Goal: Information Seeking & Learning: Learn about a topic

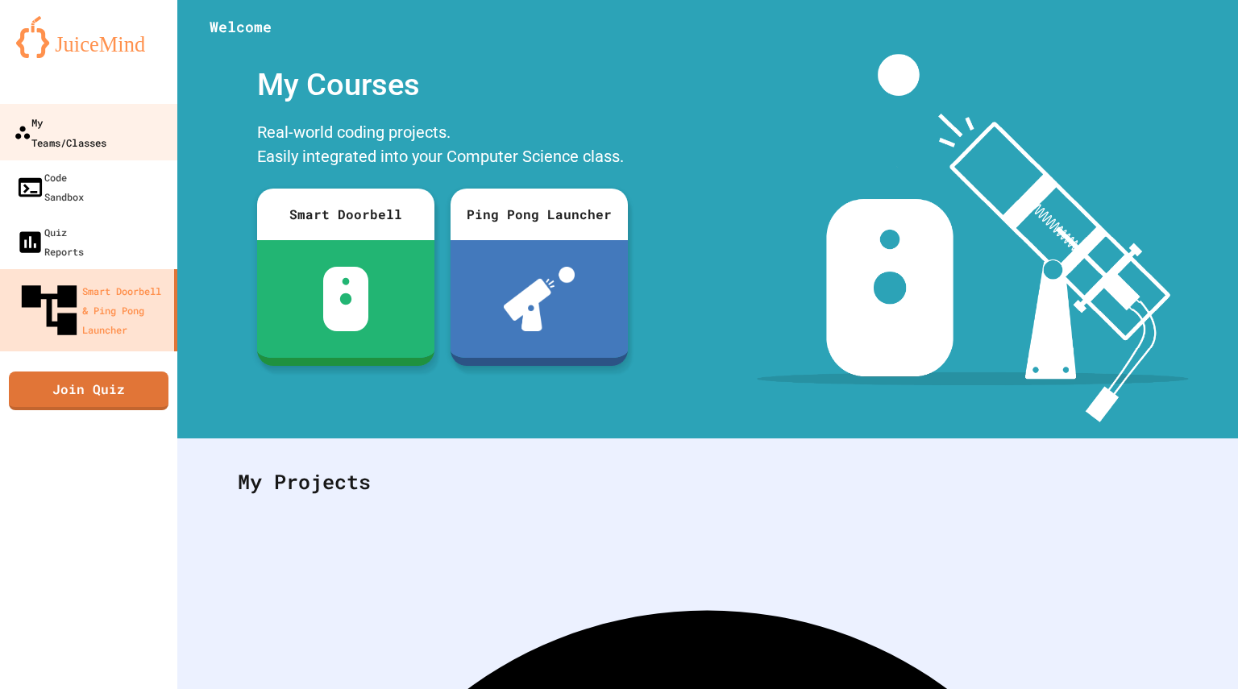
click at [102, 127] on div "My Teams/Classes" at bounding box center [60, 132] width 93 height 40
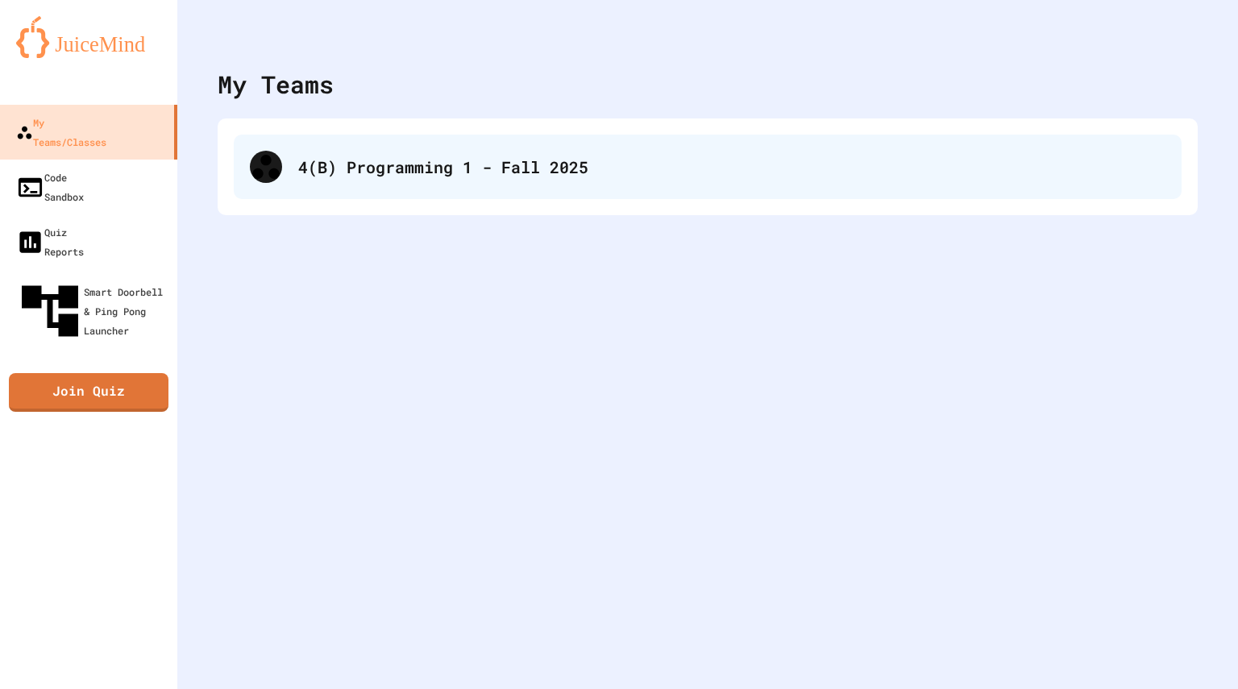
click at [420, 185] on div "4(B) Programming 1 - Fall 2025" at bounding box center [708, 167] width 948 height 64
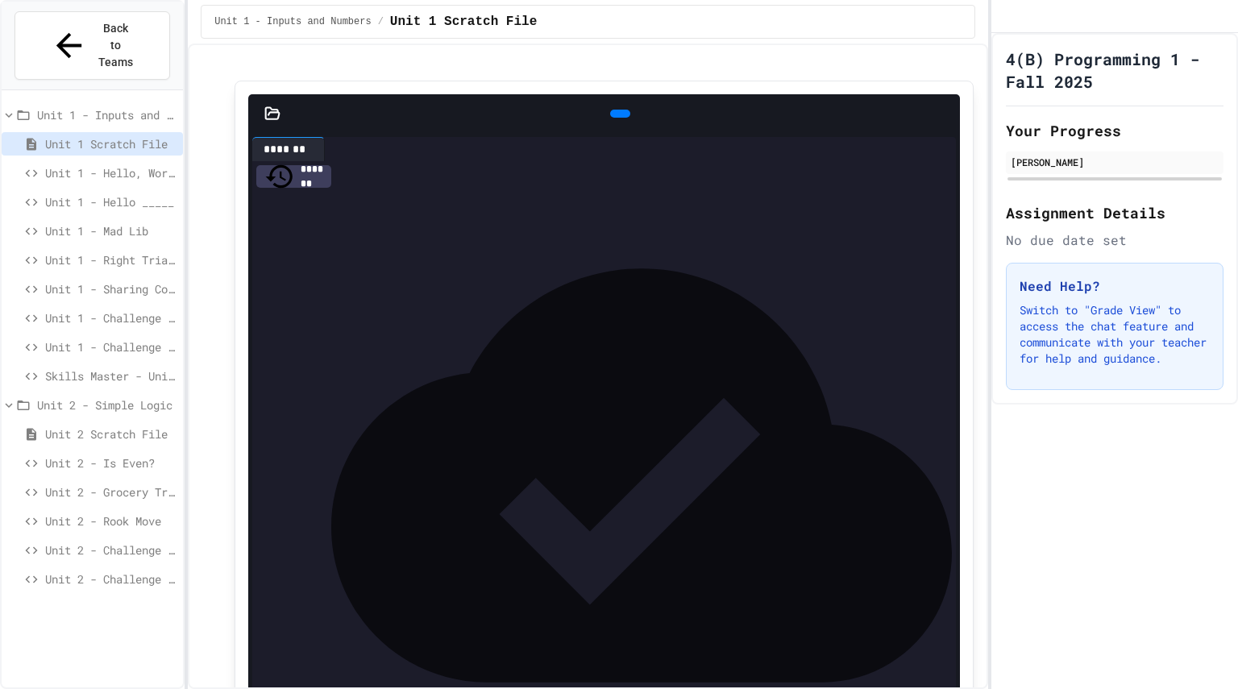
scroll to position [33, 0]
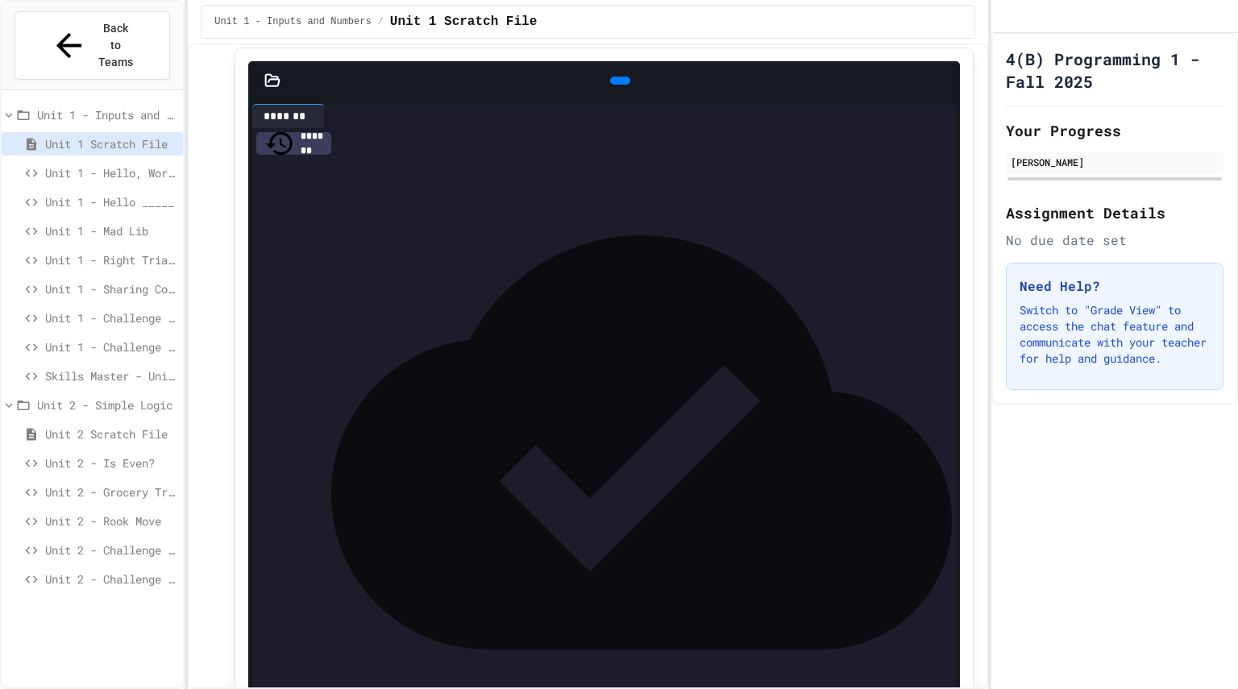
click at [142, 513] on span "Unit 2 - Rook Move" at bounding box center [110, 521] width 131 height 17
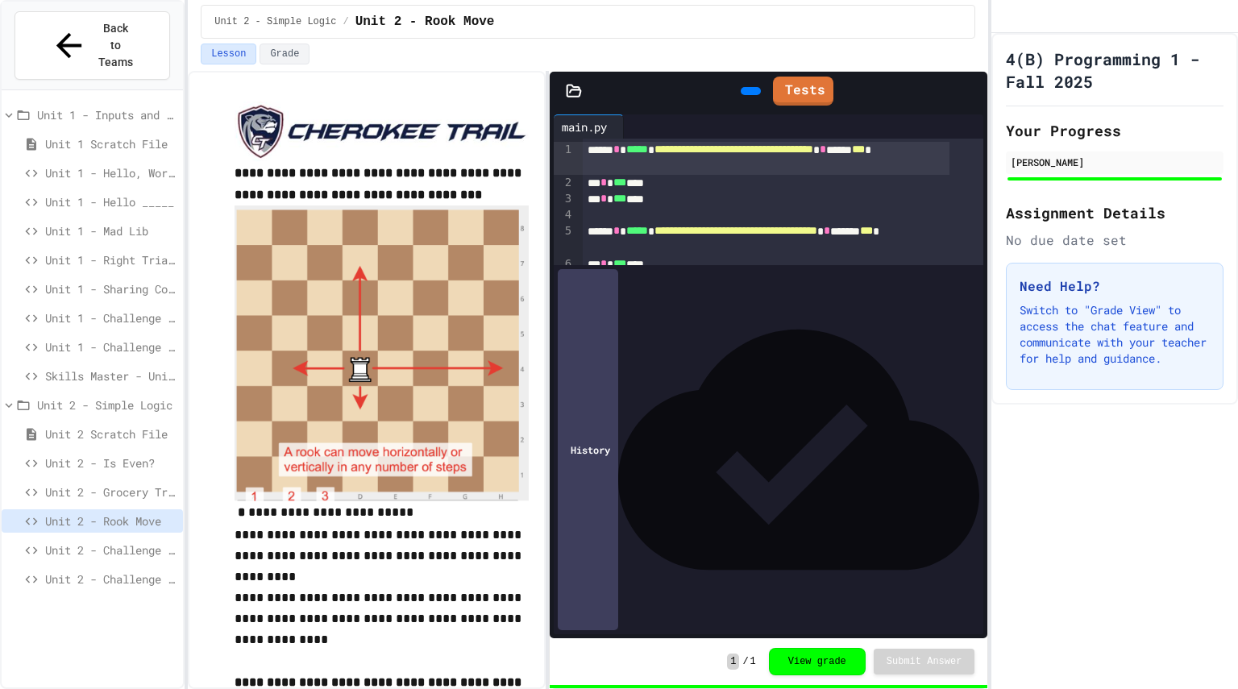
click at [135, 542] on span "Unit 2 - Challenge Project - Type of Triangle" at bounding box center [110, 550] width 131 height 17
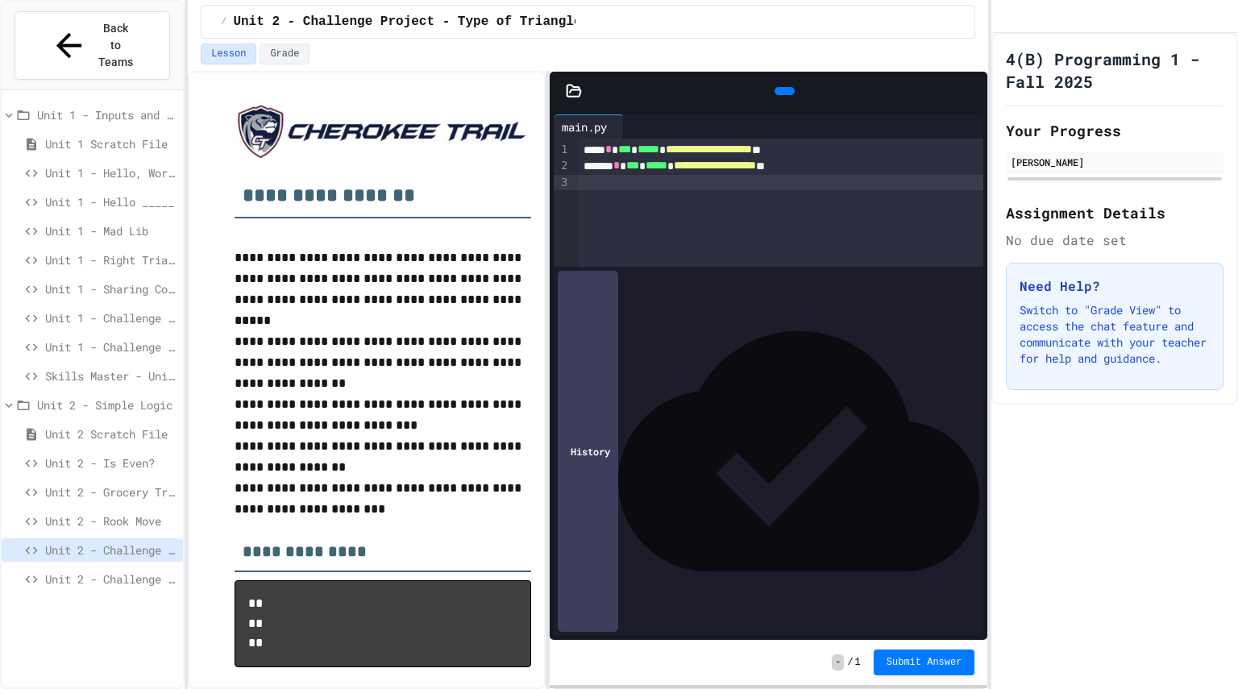
click at [689, 202] on div "**********" at bounding box center [782, 203] width 406 height 128
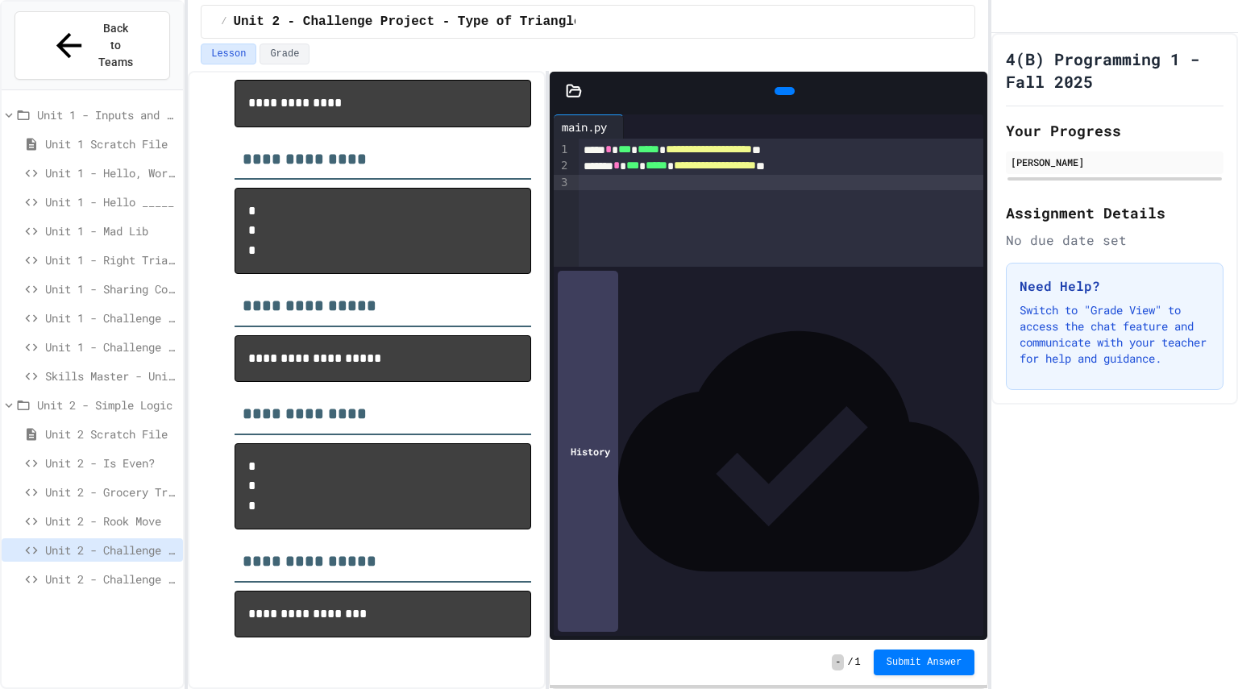
scroll to position [748, 0]
